Goal: Transaction & Acquisition: Purchase product/service

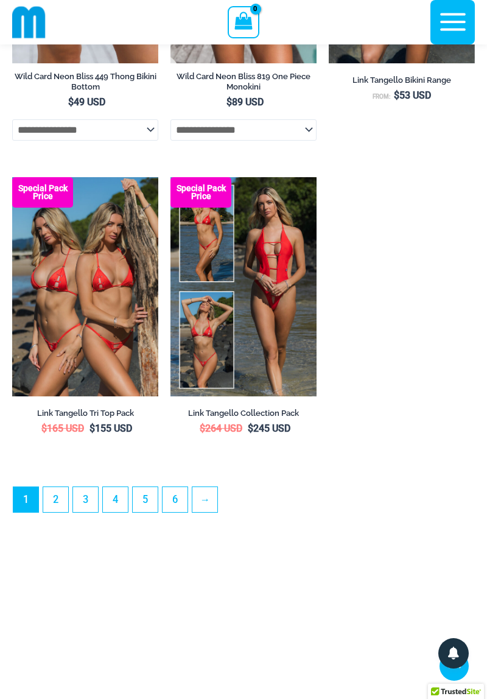
scroll to position [3566, 0]
click at [206, 509] on link "→" at bounding box center [206, 500] width 26 height 26
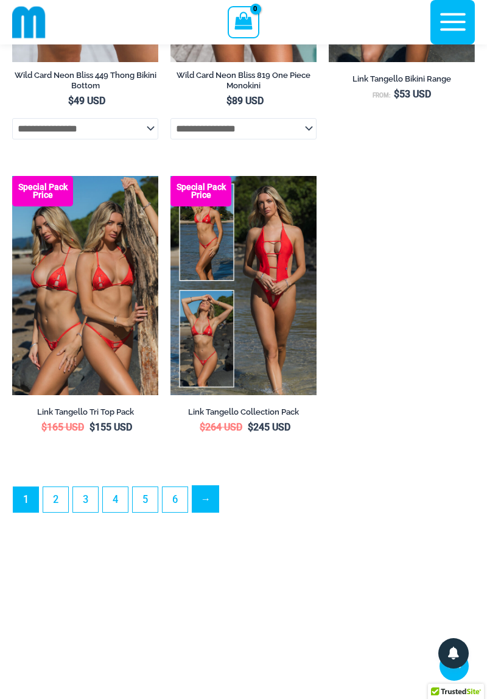
scroll to position [3618, 0]
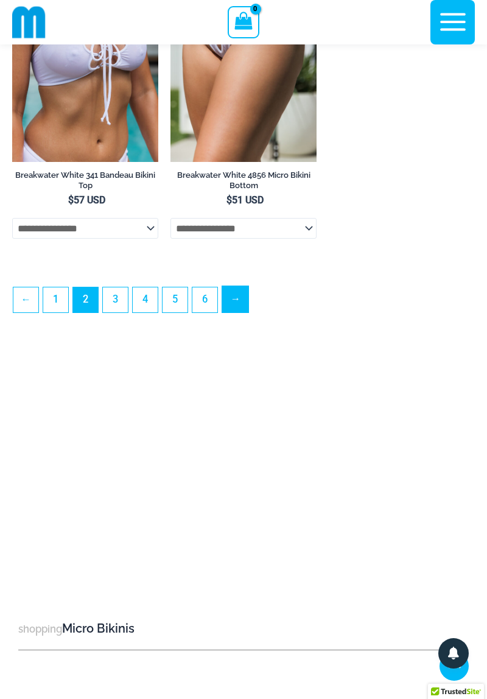
click at [235, 313] on link "→" at bounding box center [235, 299] width 26 height 26
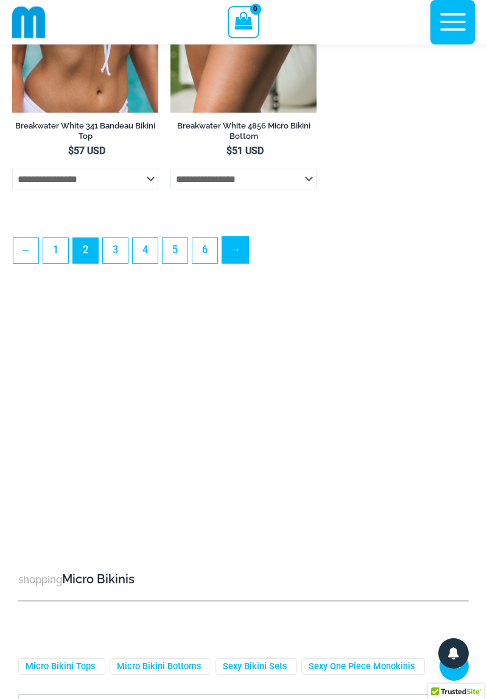
scroll to position [3532, 0]
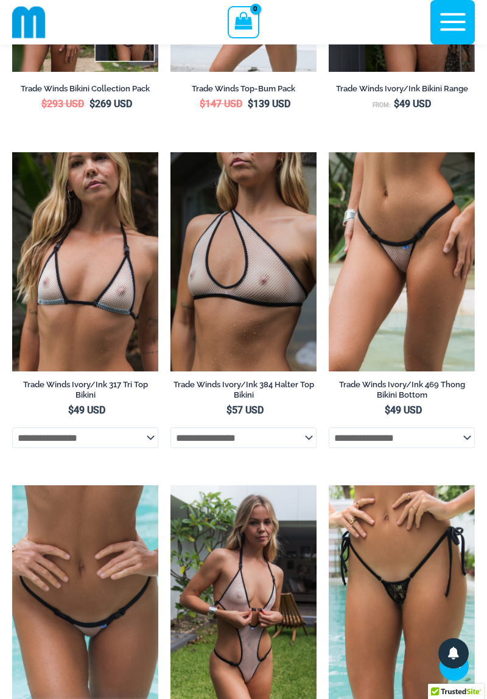
scroll to position [607, 0]
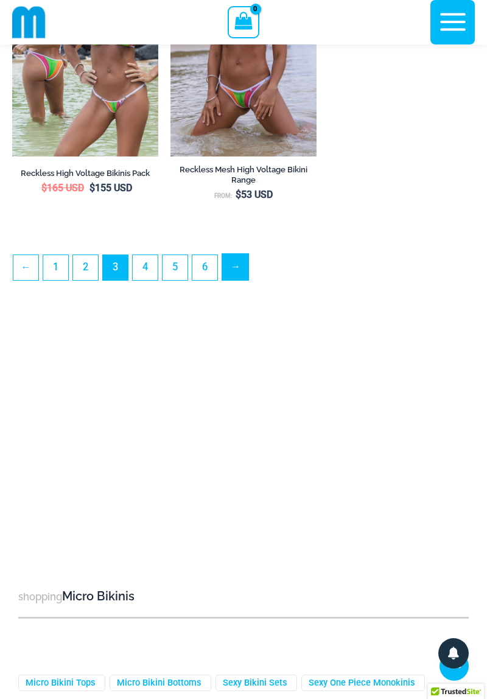
click at [234, 278] on link "→" at bounding box center [235, 267] width 26 height 26
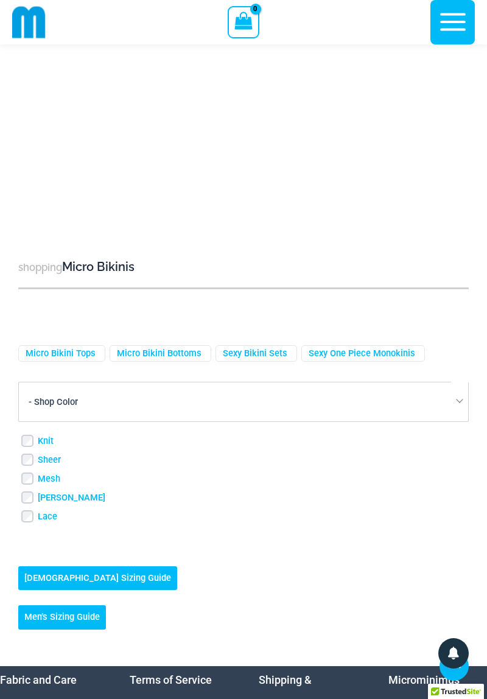
scroll to position [3791, 0]
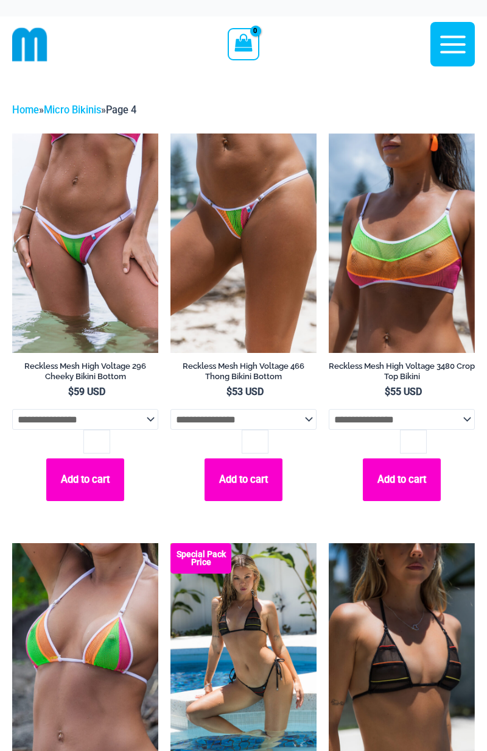
scroll to position [49, 0]
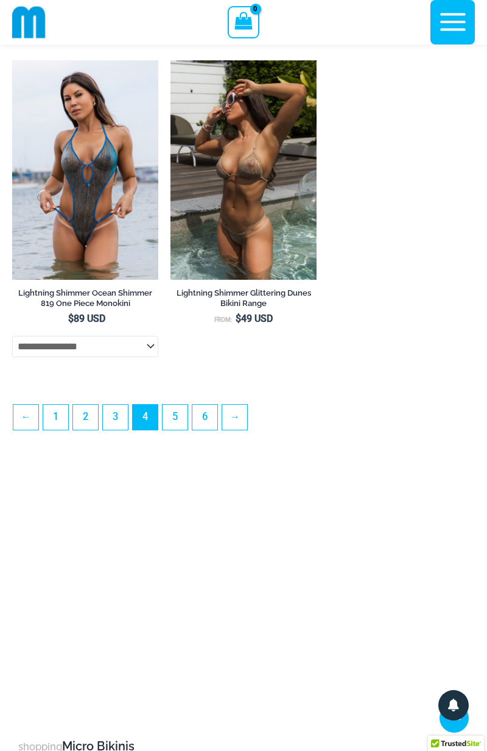
scroll to position [3370, 0]
